Goal: Task Accomplishment & Management: Complete application form

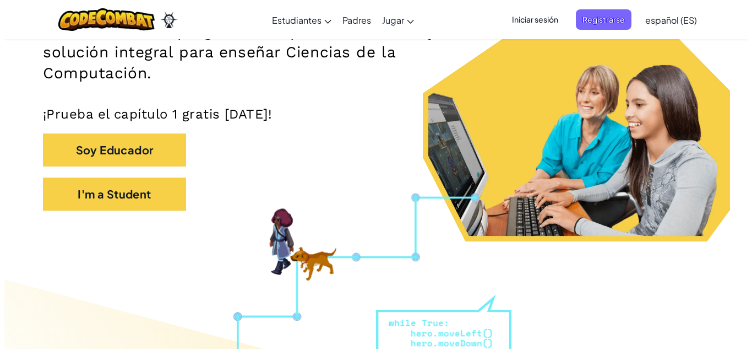
scroll to position [197, 0]
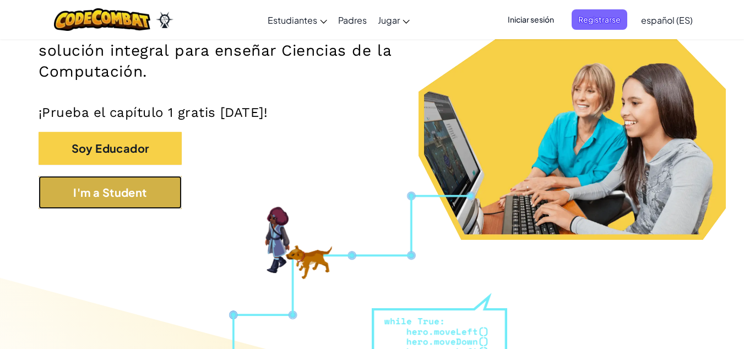
click at [164, 201] on button "I'm a Student" at bounding box center [110, 192] width 143 height 33
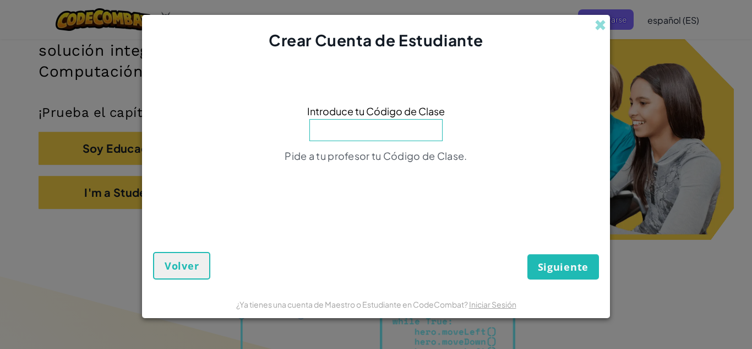
click at [394, 134] on input at bounding box center [375, 130] width 133 height 22
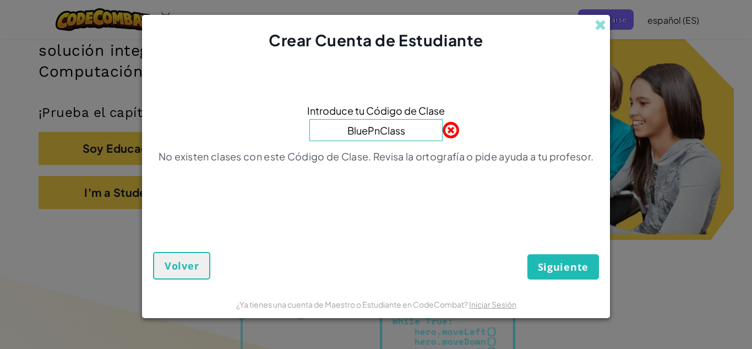
click at [372, 132] on input "BluePnClass" at bounding box center [375, 130] width 133 height 22
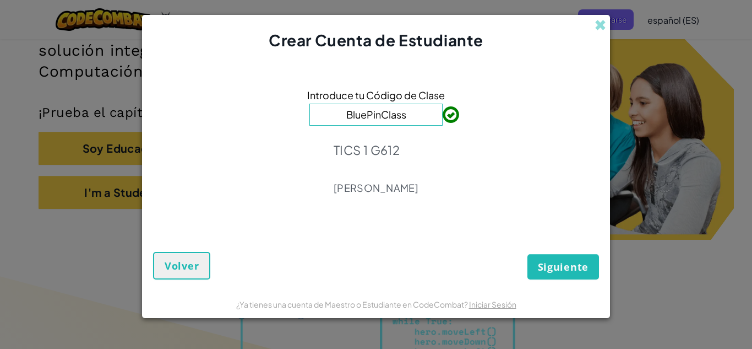
type input "BluePinClass"
click at [563, 270] on span "Siguiente" at bounding box center [563, 266] width 51 height 13
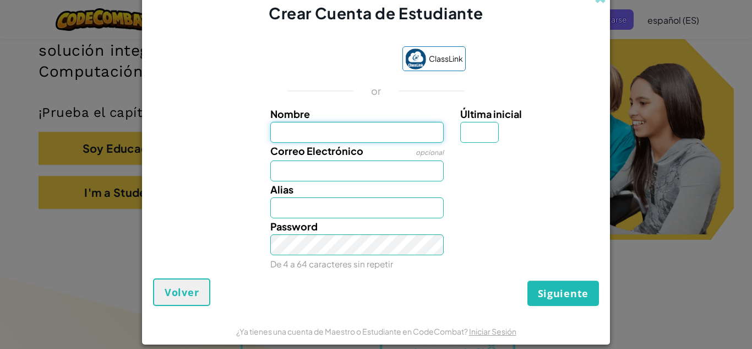
click at [338, 134] on input "Nombre" at bounding box center [357, 132] width 174 height 21
click at [445, 94] on div "or" at bounding box center [376, 90] width 213 height 13
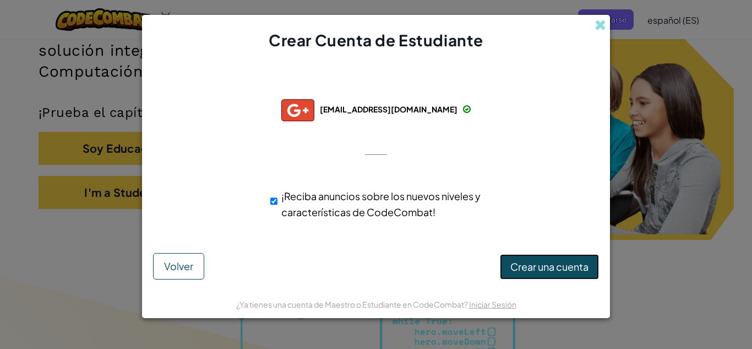
click at [537, 274] on button "Crear una cuenta" at bounding box center [549, 266] width 99 height 25
click at [568, 275] on button "Crear una cuenta" at bounding box center [549, 266] width 99 height 25
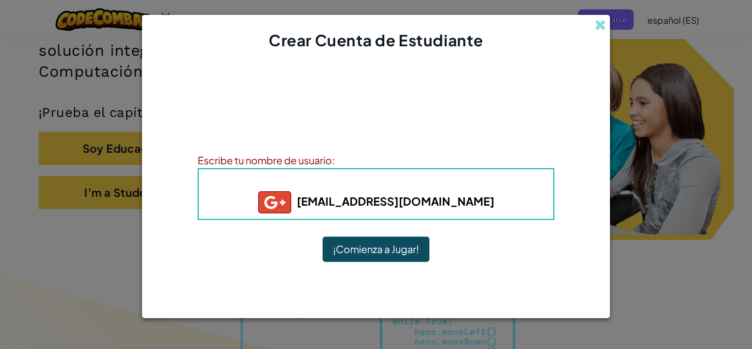
click at [358, 243] on button "¡Comienza a Jugar!" at bounding box center [376, 248] width 107 height 25
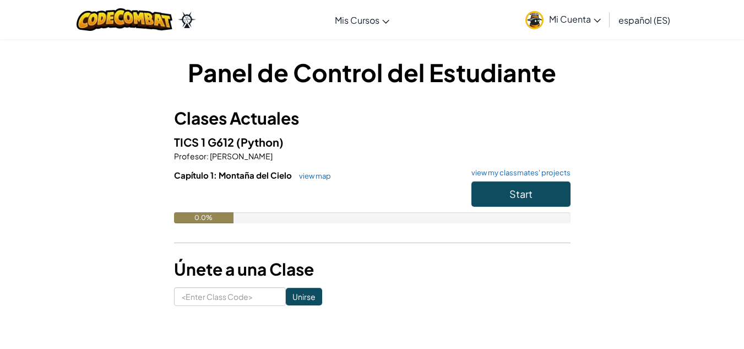
click at [577, 14] on span "Mi Cuenta" at bounding box center [575, 19] width 52 height 12
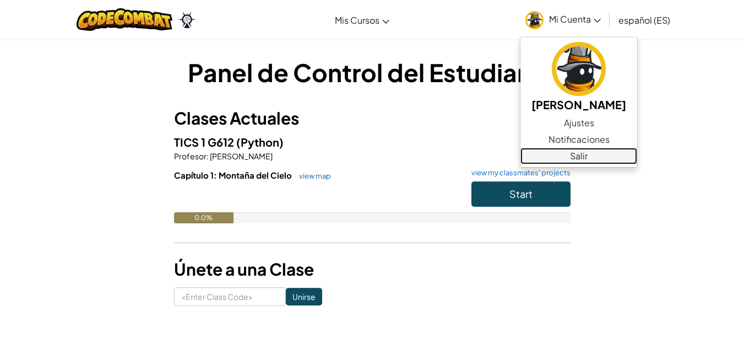
click at [568, 150] on link "Salir" at bounding box center [578, 156] width 117 height 17
